Goal: Information Seeking & Learning: Find specific fact

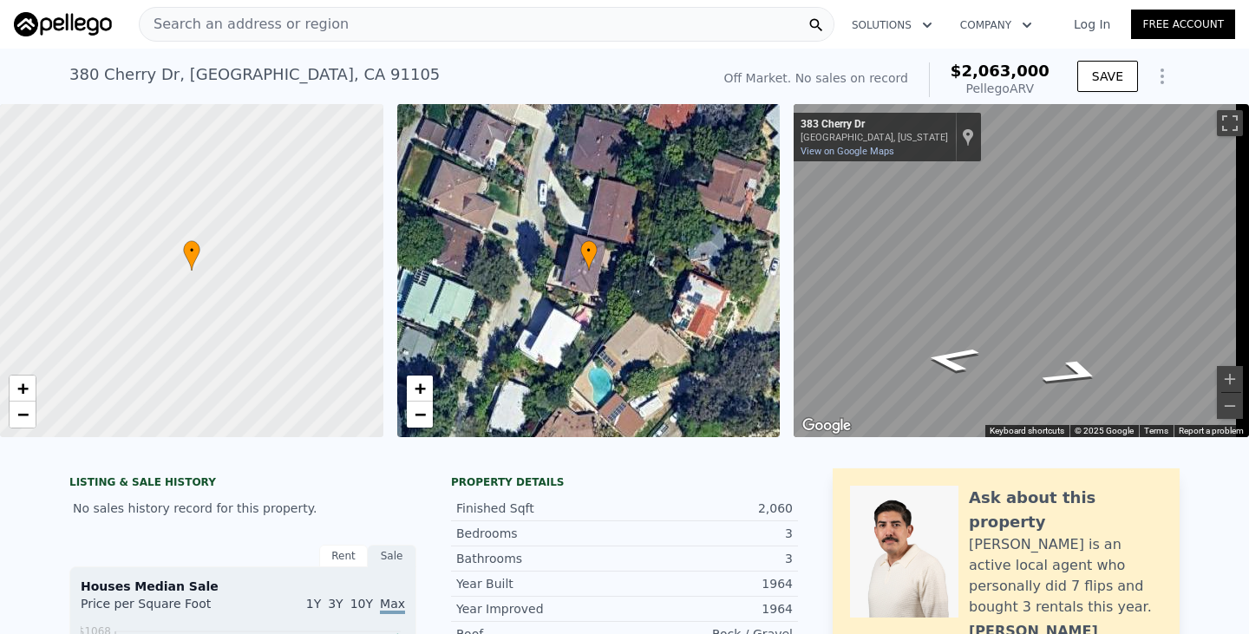
click at [373, 24] on div "Search an address or region" at bounding box center [486, 24] width 695 height 35
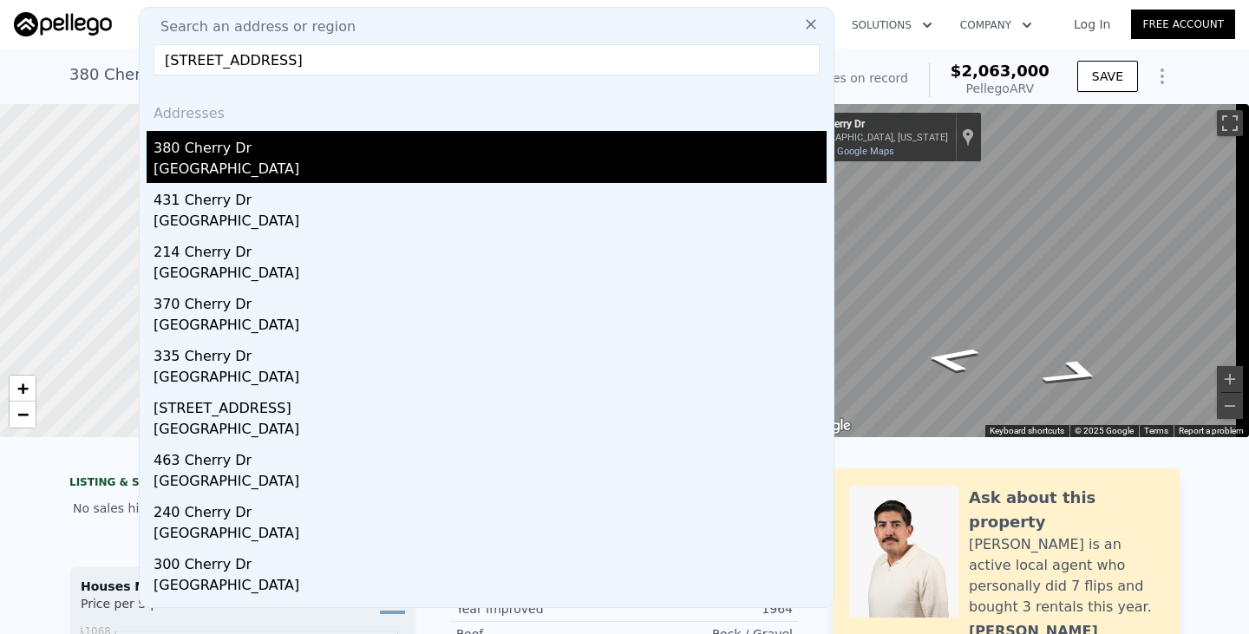
type input "[STREET_ADDRESS]"
click at [176, 161] on div "[GEOGRAPHIC_DATA]" at bounding box center [489, 171] width 673 height 24
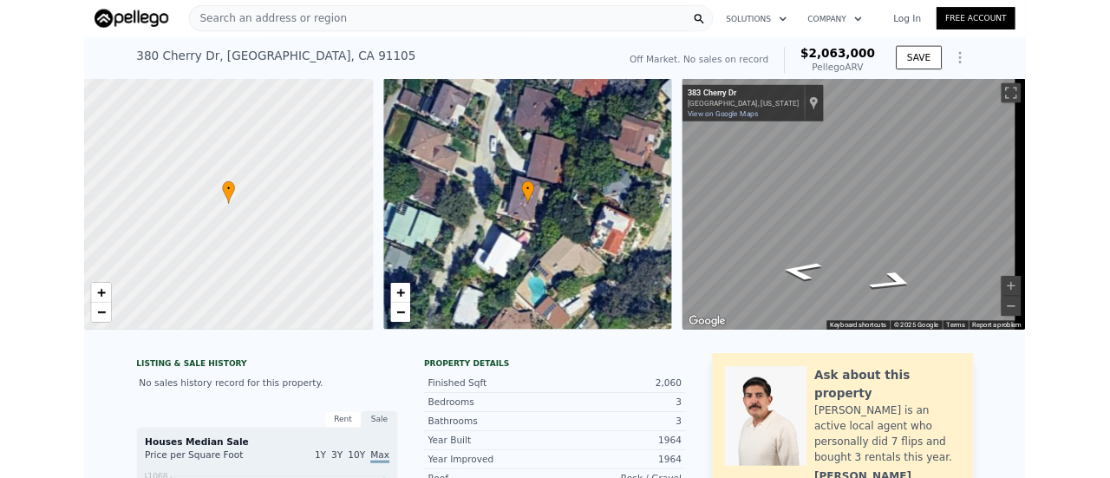
scroll to position [0, 7]
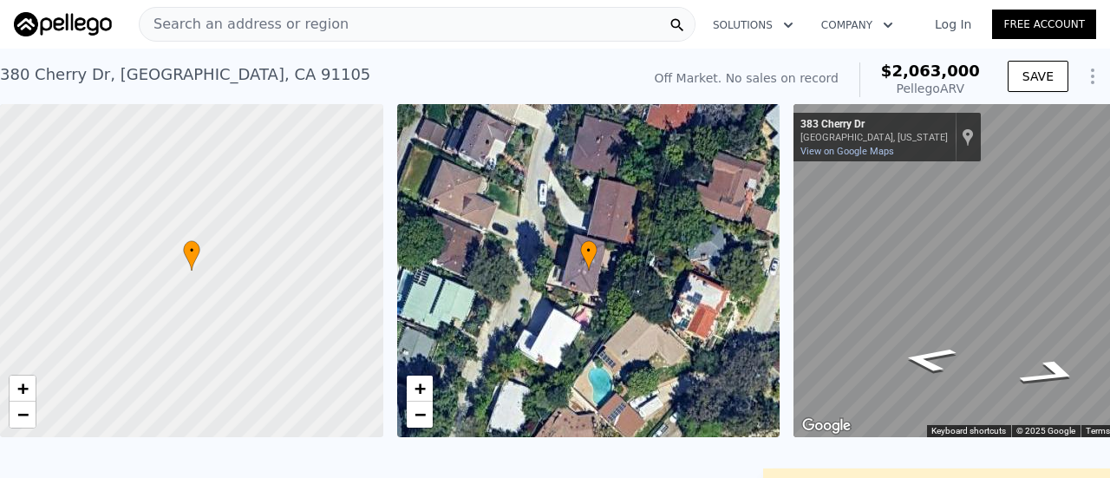
click at [305, 20] on span "Search an address or region" at bounding box center [244, 24] width 209 height 21
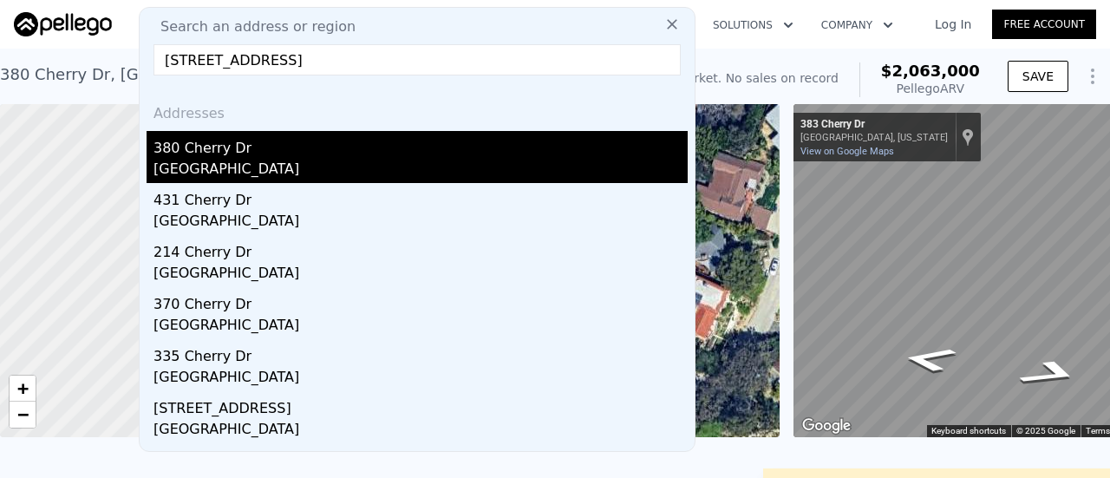
type input "[STREET_ADDRESS]"
click at [212, 156] on div "380 Cherry Dr" at bounding box center [420, 145] width 534 height 28
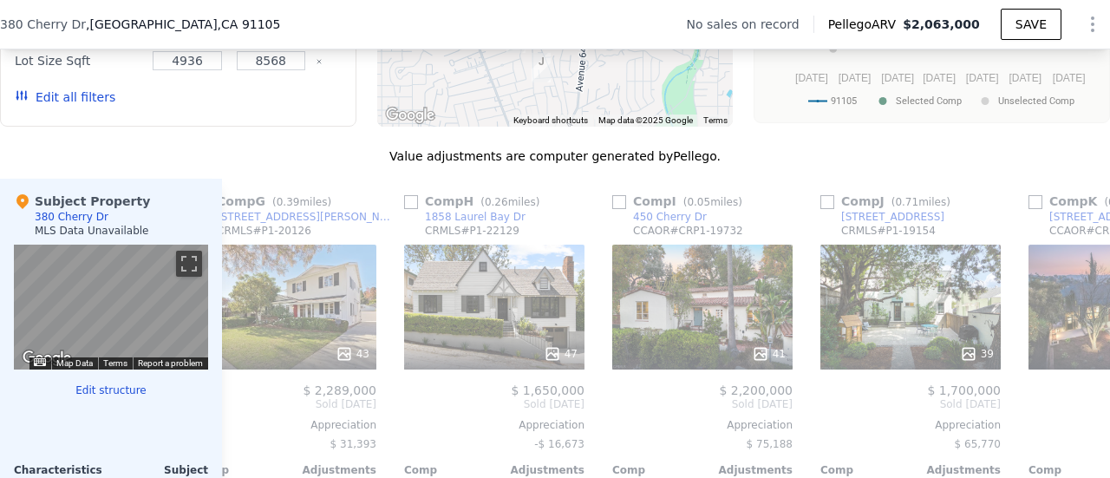
scroll to position [1294, 0]
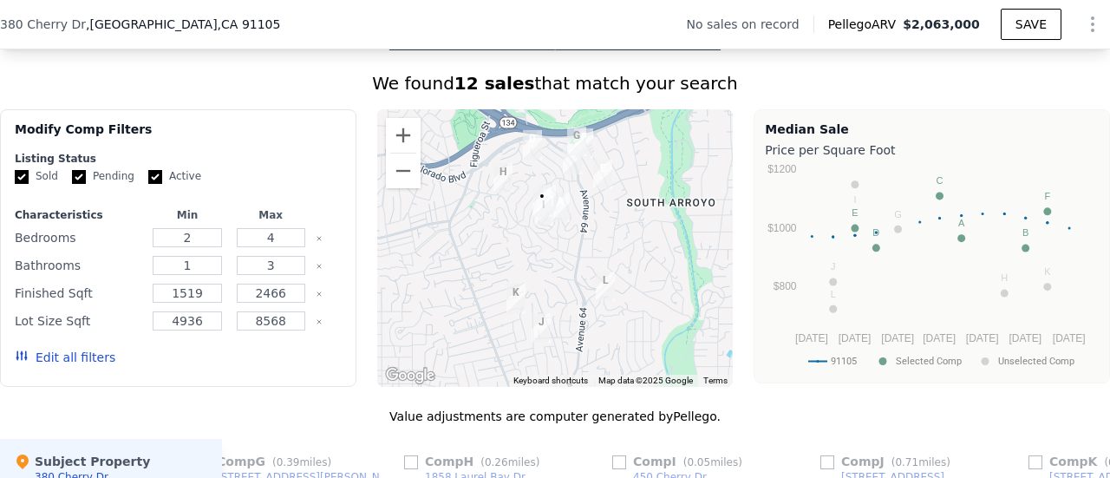
click at [148, 184] on input "Active" at bounding box center [155, 177] width 14 height 14
checkbox input "false"
click at [80, 184] on input "Pending" at bounding box center [79, 177] width 14 height 14
click at [302, 134] on div "Modify Comp Filters" at bounding box center [178, 136] width 327 height 31
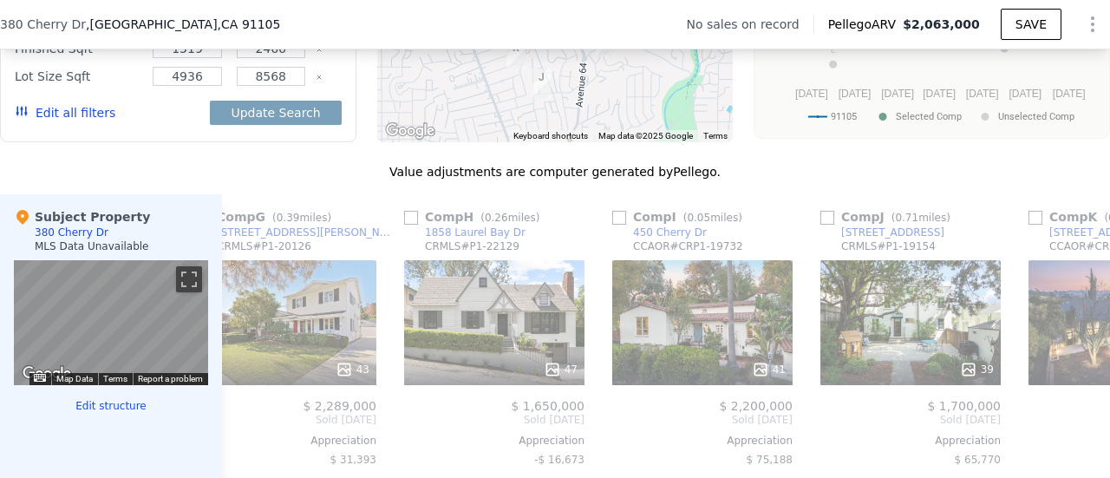
scroll to position [1474, 0]
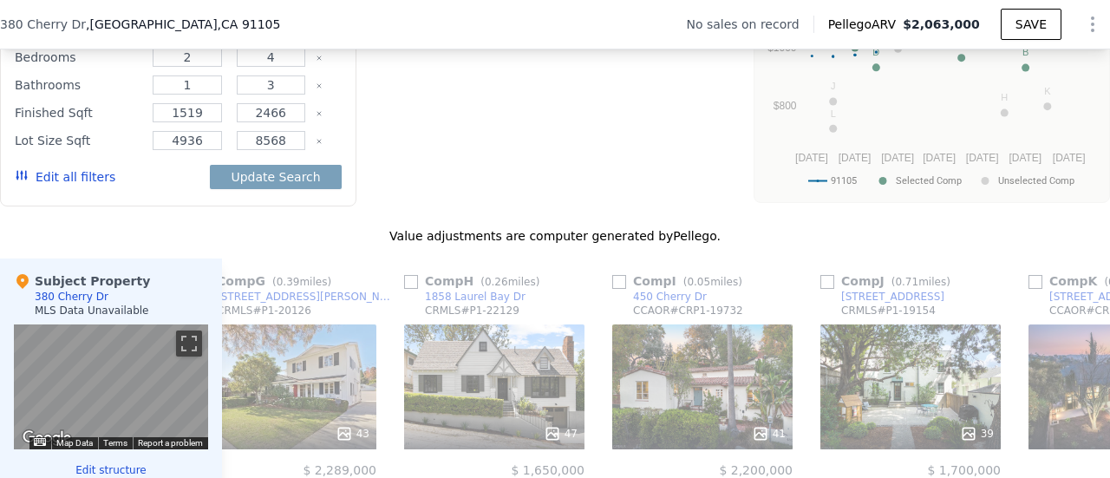
checkbox input "true"
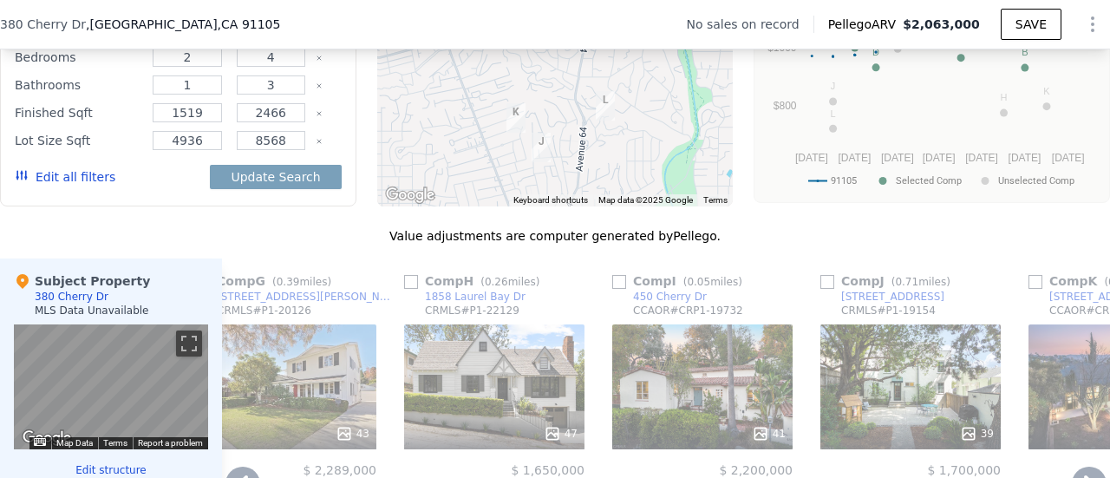
scroll to position [0, 1295]
